Goal: Check status: Check status

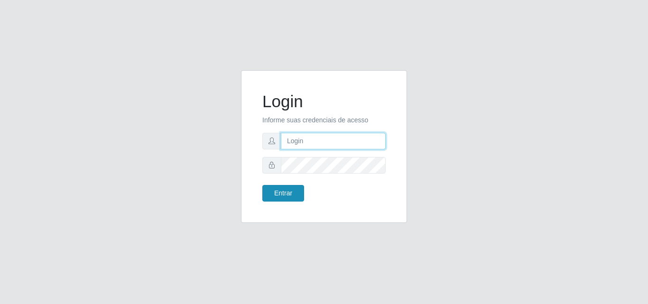
type input "[PERSON_NAME]"
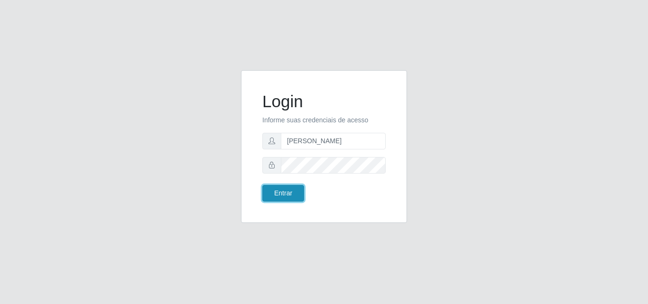
click at [279, 193] on button "Entrar" at bounding box center [283, 193] width 42 height 17
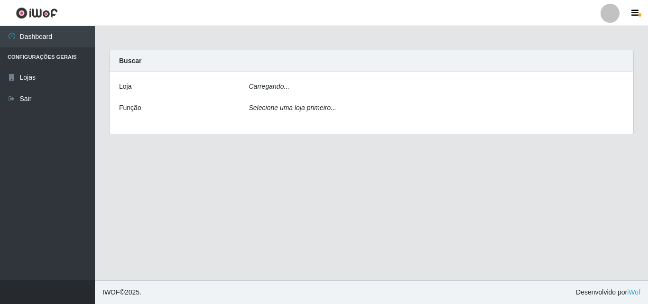
click at [274, 196] on main "Carregando... Buscar [PERSON_NAME]... Função Selecione uma loja primeiro..." at bounding box center [371, 153] width 553 height 254
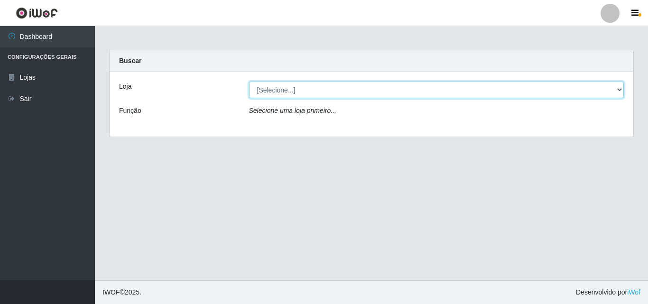
click at [299, 86] on select "[Selecione...] Supermercado [GEOGRAPHIC_DATA]" at bounding box center [436, 90] width 375 height 17
select select "166"
click at [249, 82] on select "[Selecione...] Supermercado [GEOGRAPHIC_DATA]" at bounding box center [436, 90] width 375 height 17
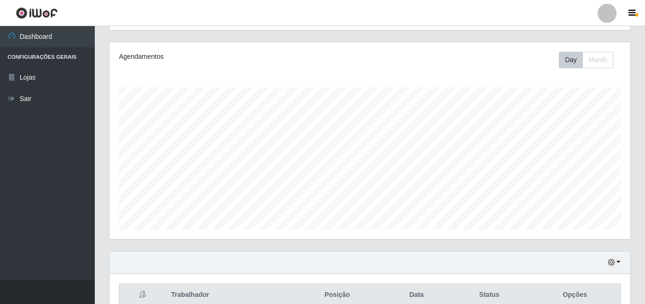
scroll to position [157, 0]
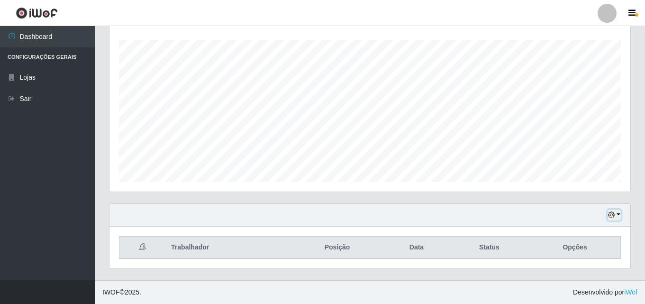
click at [619, 216] on button "button" at bounding box center [614, 215] width 13 height 11
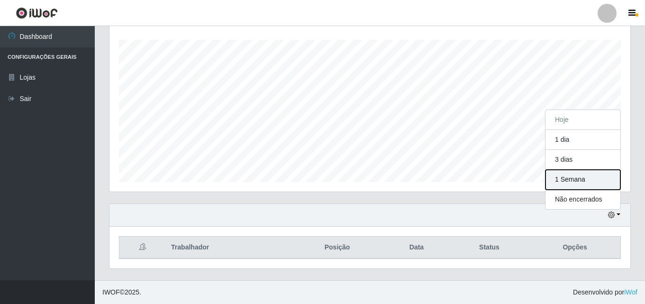
click at [592, 187] on button "1 Semana" at bounding box center [583, 180] width 75 height 20
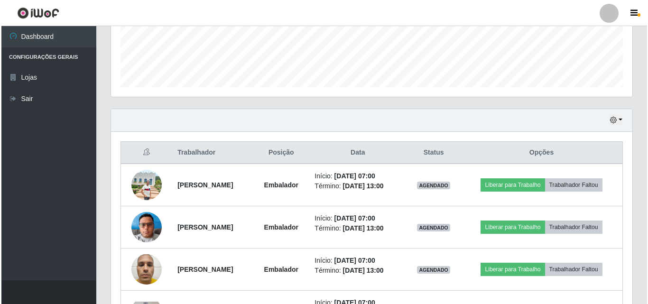
scroll to position [347, 0]
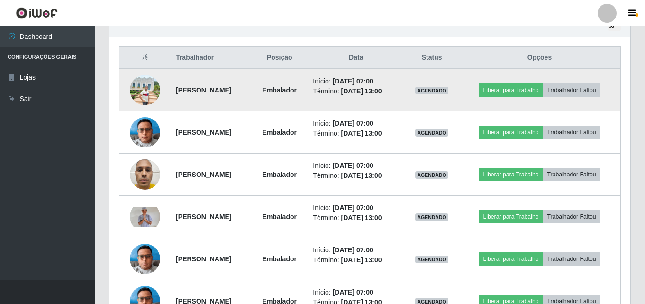
click at [137, 86] on img at bounding box center [145, 90] width 30 height 30
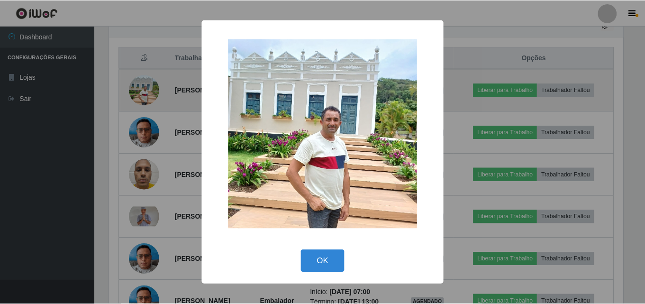
scroll to position [197, 516]
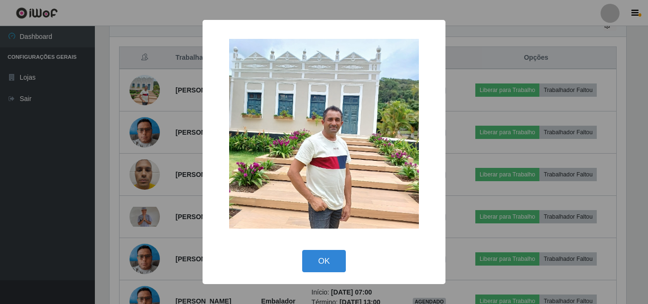
click at [108, 97] on div "× OK Cancel" at bounding box center [324, 152] width 648 height 304
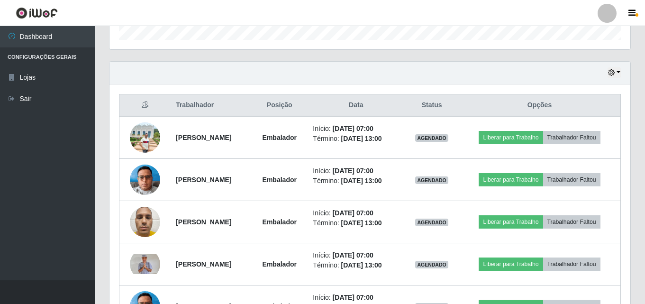
scroll to position [347, 0]
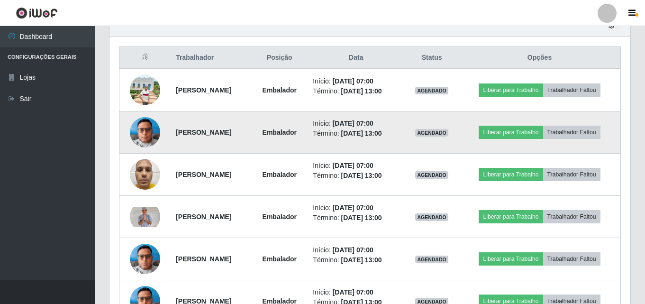
click at [135, 134] on img at bounding box center [145, 132] width 30 height 40
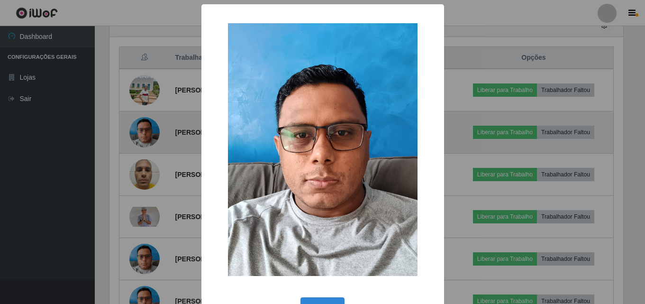
scroll to position [197, 516]
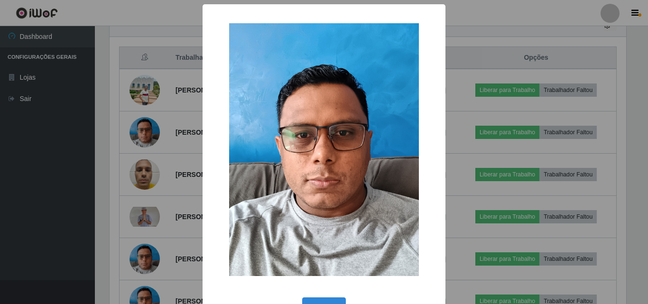
click at [119, 127] on div "× OK Cancel" at bounding box center [324, 152] width 648 height 304
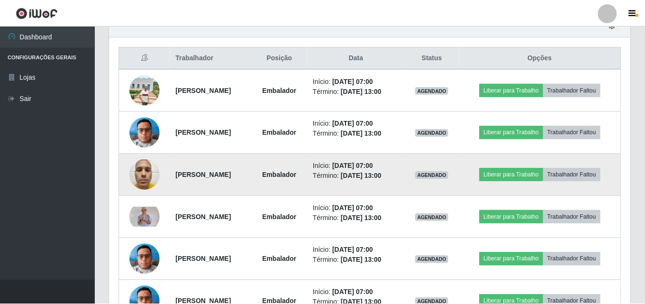
scroll to position [197, 521]
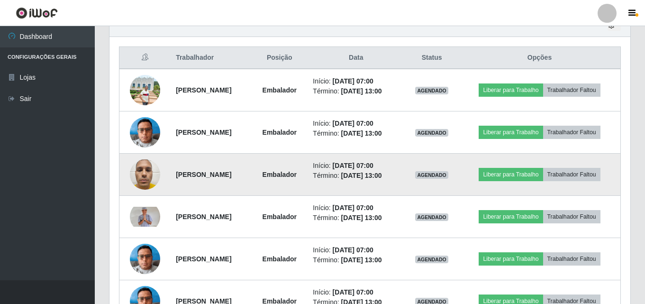
click at [151, 177] on img at bounding box center [145, 175] width 30 height 40
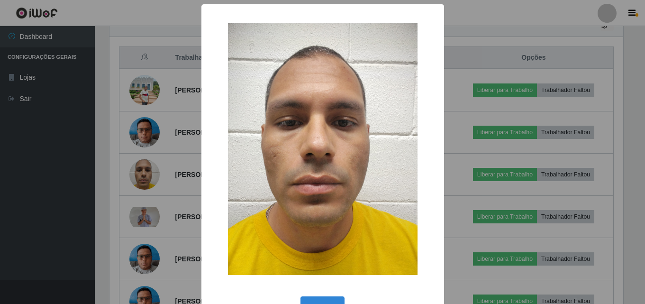
scroll to position [197, 516]
click at [112, 165] on div "× OK Cancel" at bounding box center [324, 152] width 648 height 304
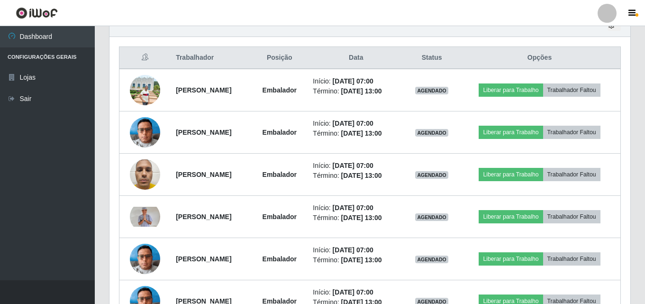
scroll to position [394, 0]
